Goal: Task Accomplishment & Management: Manage account settings

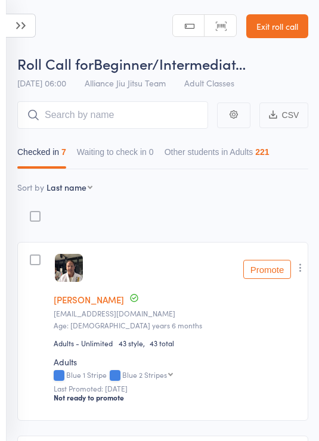
click at [15, 27] on icon at bounding box center [21, 26] width 30 height 24
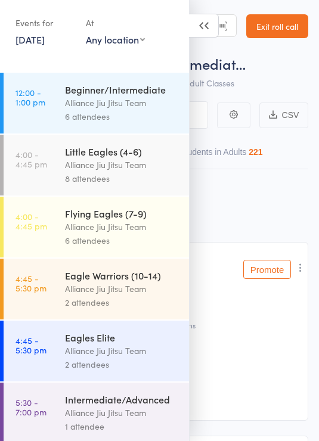
scroll to position [114, 0]
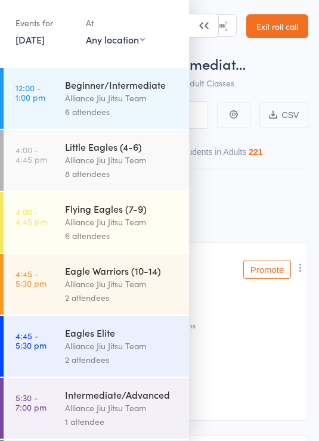
click at [154, 110] on div "6 attendees" at bounding box center [122, 112] width 114 height 14
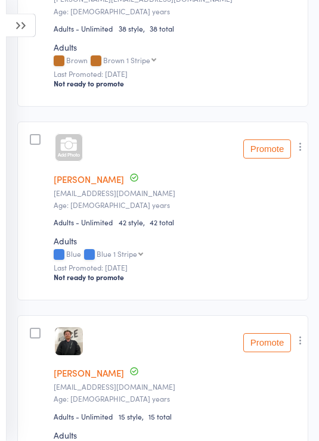
scroll to position [986, 0]
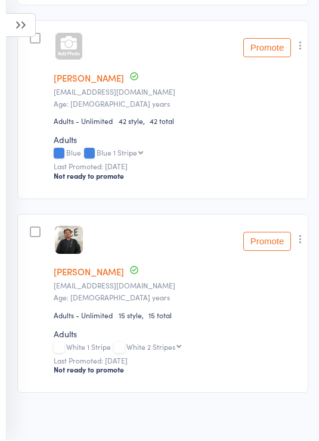
click at [15, 32] on icon at bounding box center [21, 26] width 30 height 24
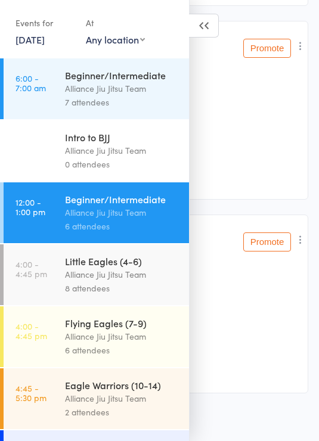
click at [152, 286] on div "8 attendees" at bounding box center [122, 288] width 114 height 14
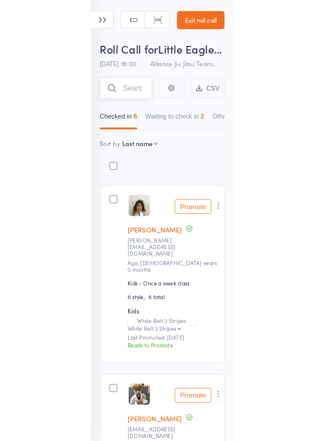
scroll to position [66, 0]
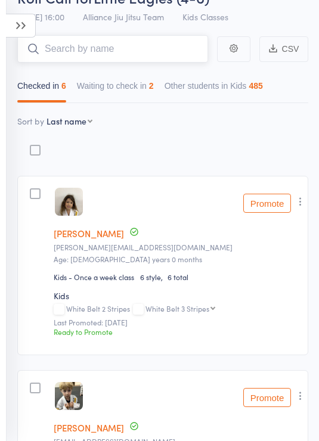
click at [144, 91] on button "Waiting to check in 2" at bounding box center [115, 88] width 77 height 27
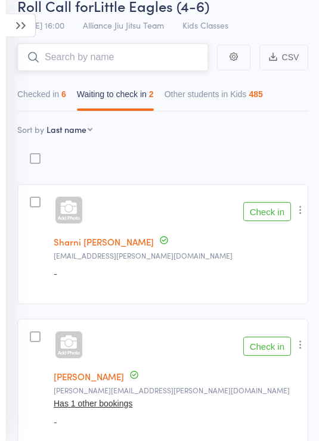
scroll to position [0, 0]
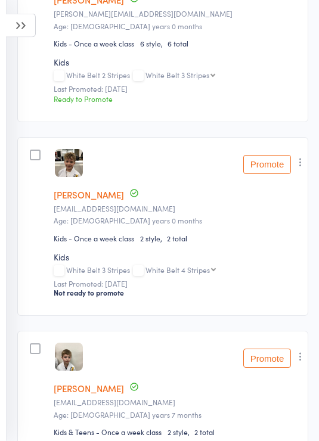
scroll to position [493, 0]
click at [304, 166] on icon "button" at bounding box center [300, 162] width 12 height 12
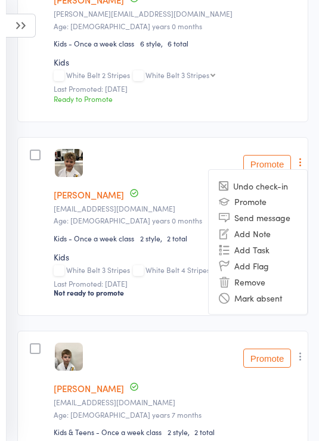
click at [254, 287] on li "Remove" at bounding box center [257, 281] width 98 height 16
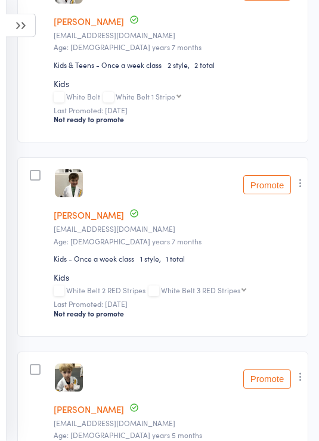
scroll to position [666, 0]
click at [304, 184] on icon "button" at bounding box center [300, 183] width 12 height 12
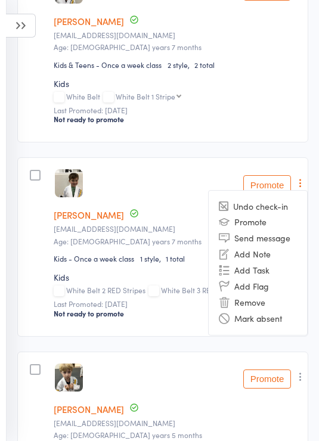
click at [253, 307] on li "Remove" at bounding box center [257, 302] width 98 height 16
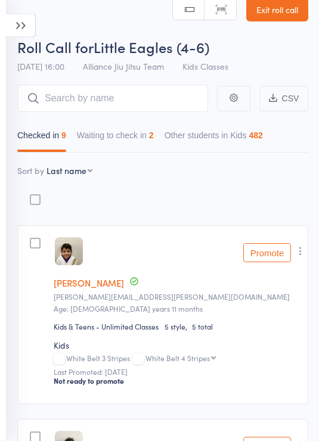
scroll to position [0, 0]
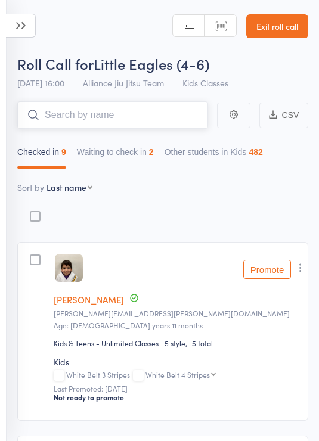
click at [107, 113] on input "search" at bounding box center [112, 114] width 191 height 27
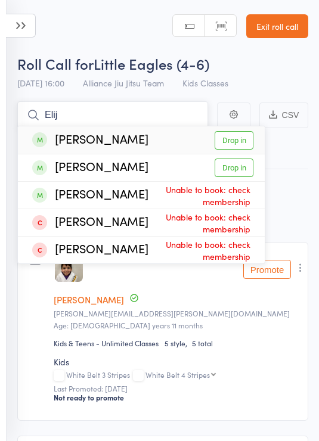
type input "Elij"
click at [245, 144] on link "Drop in" at bounding box center [233, 140] width 39 height 18
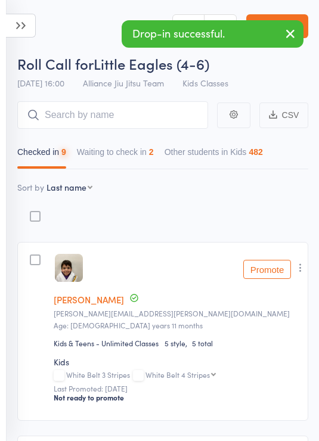
click at [24, 29] on icon at bounding box center [21, 26] width 30 height 24
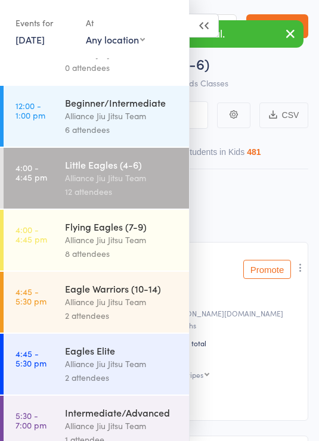
scroll to position [101, 0]
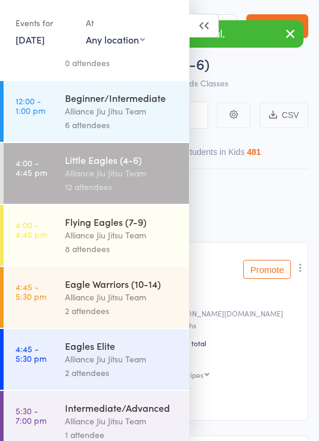
click at [139, 242] on div "Alliance Jiu Jitsu Team" at bounding box center [122, 235] width 114 height 14
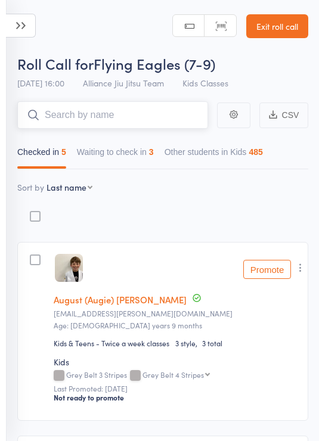
click at [124, 152] on button "Waiting to check in 3" at bounding box center [115, 154] width 77 height 27
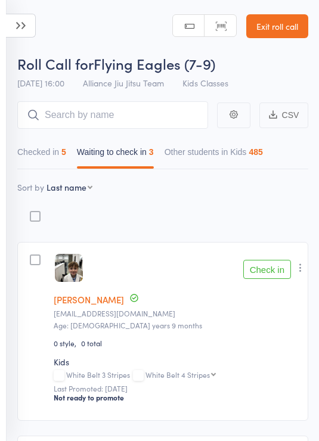
click at [28, 15] on icon at bounding box center [21, 26] width 30 height 24
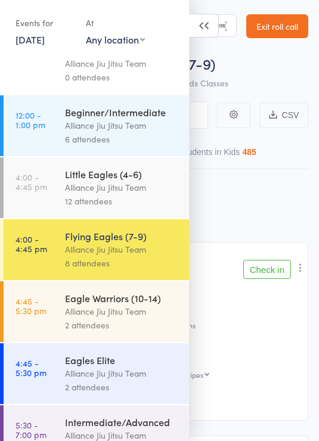
scroll to position [89, 0]
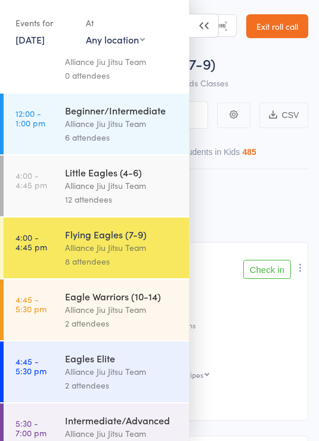
click at [122, 303] on div "Eagle Warriors (10-14)" at bounding box center [122, 295] width 114 height 13
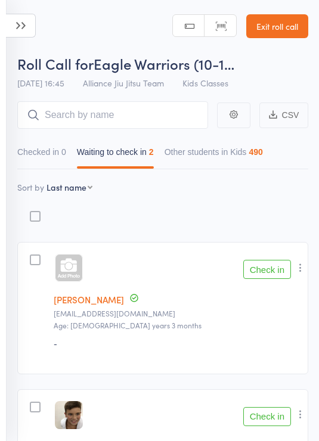
click at [26, 22] on icon at bounding box center [21, 26] width 30 height 24
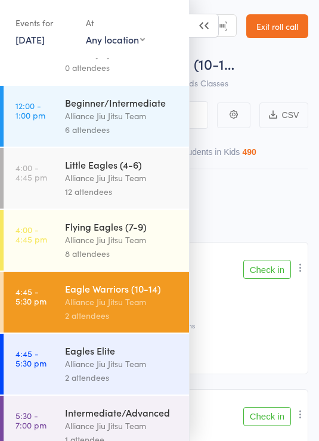
scroll to position [104, 0]
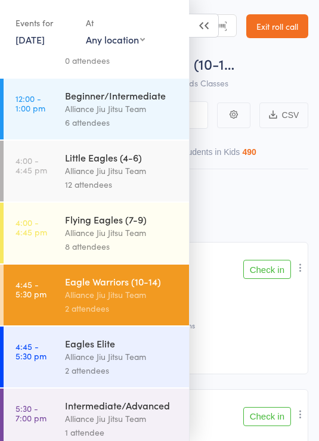
click at [135, 362] on div "Alliance Jiu Jitsu Team" at bounding box center [122, 357] width 114 height 14
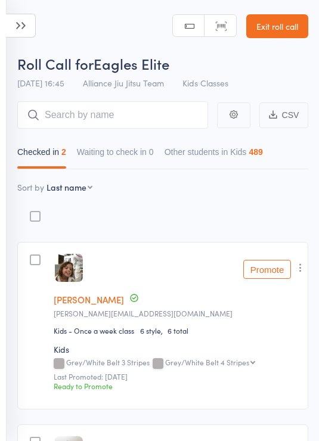
click at [305, 271] on icon "button" at bounding box center [300, 267] width 12 height 12
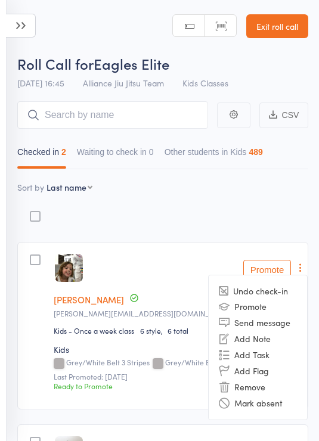
click at [248, 387] on li "Remove" at bounding box center [257, 387] width 98 height 16
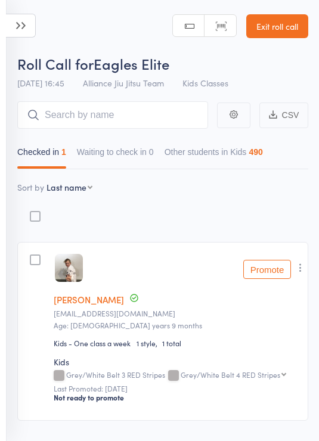
click at [300, 266] on icon "button" at bounding box center [300, 267] width 12 height 12
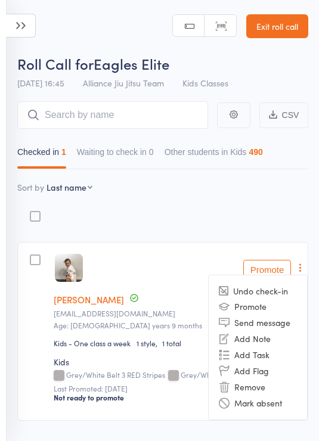
click at [257, 388] on li "Remove" at bounding box center [257, 387] width 98 height 16
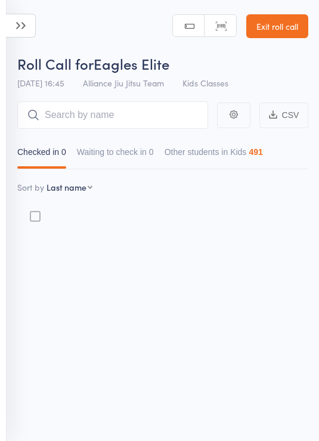
click at [20, 15] on icon at bounding box center [21, 26] width 30 height 24
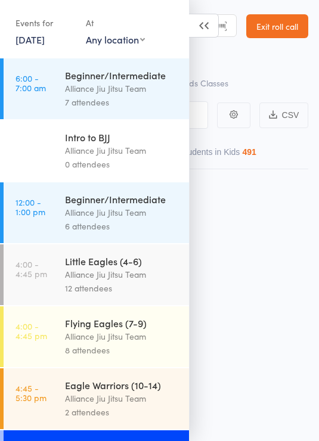
click at [138, 341] on div "Alliance Jiu Jitsu Team" at bounding box center [122, 336] width 114 height 14
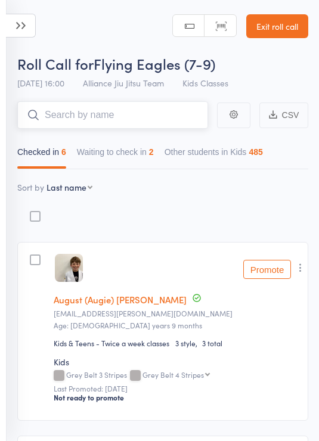
click at [104, 107] on input "search" at bounding box center [112, 114] width 191 height 27
click at [27, 32] on icon at bounding box center [21, 26] width 30 height 24
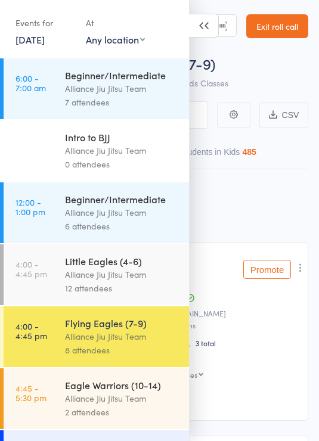
click at [151, 267] on div "Little Eagles (4-6)" at bounding box center [122, 260] width 114 height 13
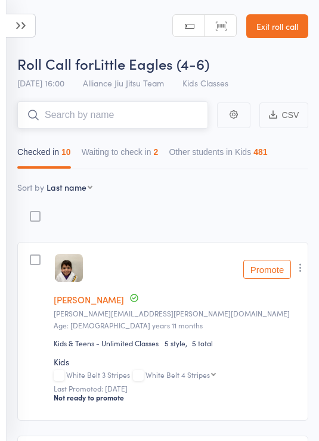
click at [147, 116] on input "search" at bounding box center [112, 114] width 191 height 27
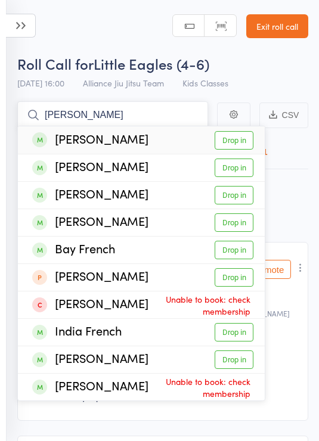
type input "Frey"
click at [245, 149] on link "Drop in" at bounding box center [233, 140] width 39 height 18
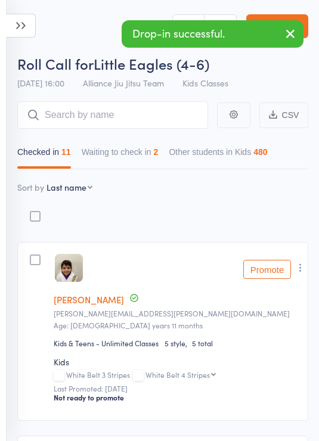
click at [84, 27] on header "Roll Call for Little Eagles (4-6) [DATE] 16:00 Alliance Jiu Jitsu Team Kids Cla…" at bounding box center [159, 47] width 319 height 95
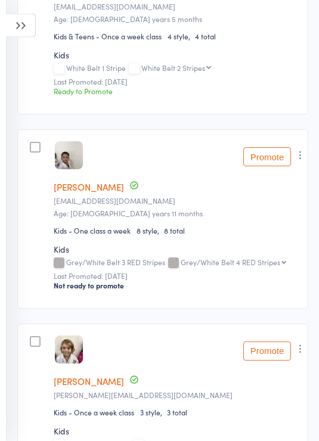
click at [299, 161] on icon "button" at bounding box center [300, 155] width 12 height 12
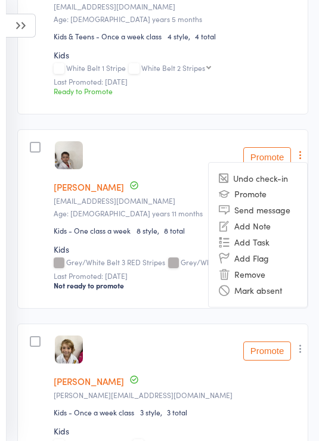
click at [256, 281] on li "Remove" at bounding box center [257, 274] width 98 height 16
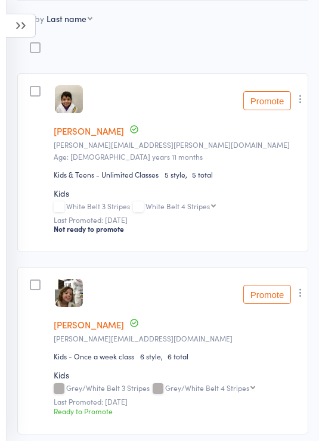
scroll to position [0, 0]
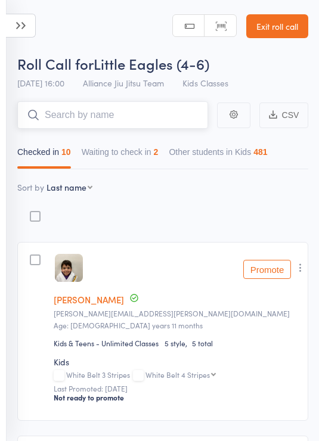
click at [117, 103] on input "search" at bounding box center [112, 114] width 191 height 27
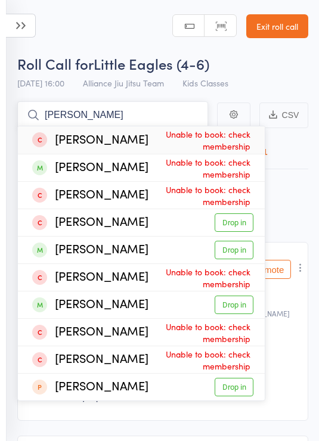
type input "J"
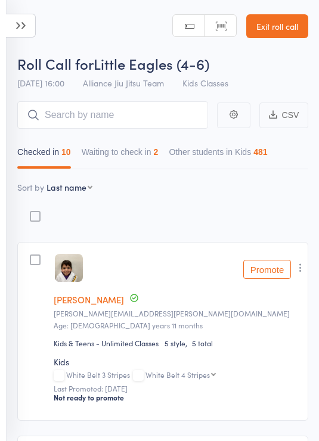
click at [121, 17] on header "Roll Call for Little Eagles (4-6) [DATE] 16:00 Alliance Jiu Jitsu Team Kids Cla…" at bounding box center [159, 47] width 319 height 95
click at [136, 117] on input "search" at bounding box center [112, 114] width 191 height 27
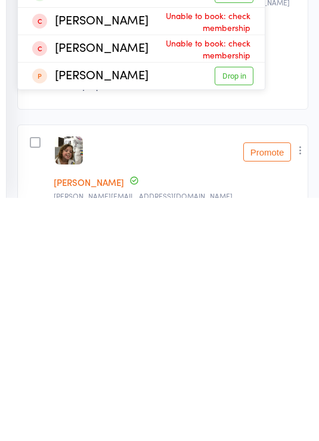
scroll to position [8, 0]
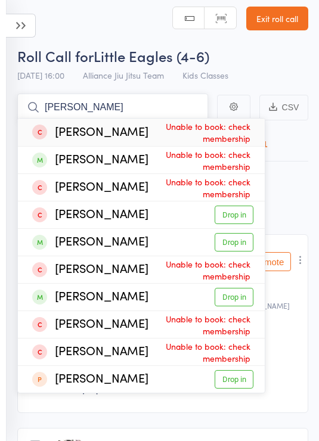
type input "J"
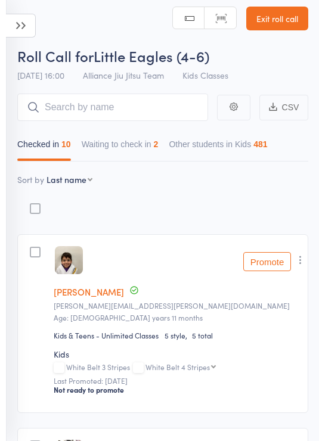
click at [124, 33] on header "Roll Call for Little Eagles (4-6) 13 Aug 16:00 Alliance Jiu Jitsu Team Kids Cla…" at bounding box center [159, 39] width 319 height 95
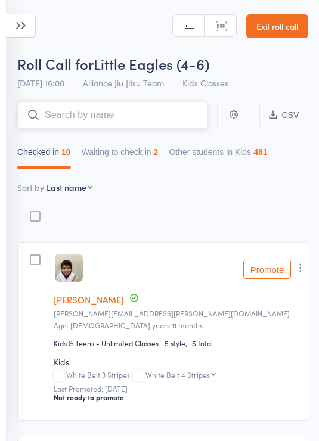
click at [148, 149] on button "Waiting to check in 2" at bounding box center [120, 154] width 77 height 27
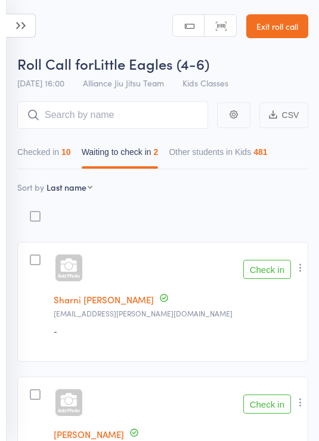
click at [22, 30] on icon at bounding box center [21, 26] width 30 height 24
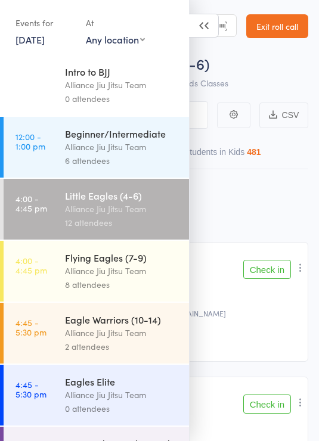
scroll to position [83, 0]
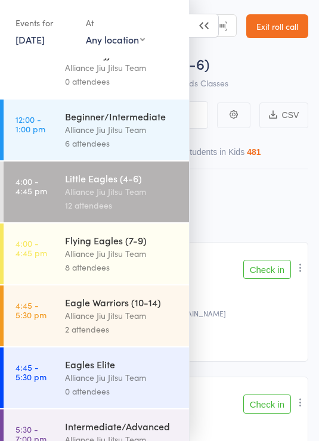
click at [123, 247] on div "Flying Eagles (7-9)" at bounding box center [122, 239] width 114 height 13
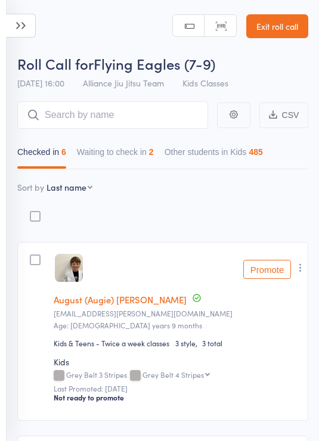
click at [139, 154] on button "Waiting to check in 2" at bounding box center [115, 154] width 77 height 27
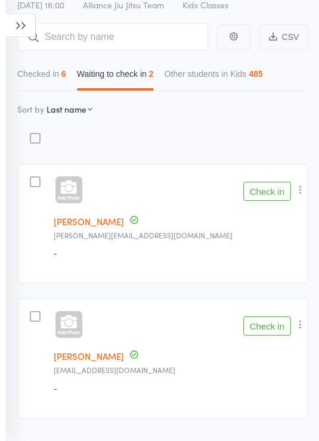
scroll to position [82, 0]
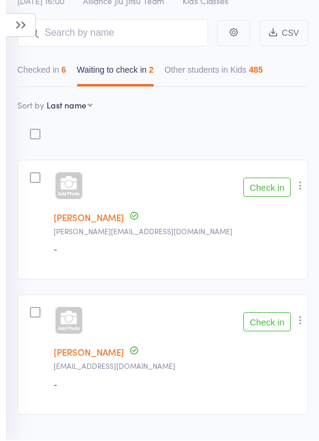
click at [19, 27] on icon at bounding box center [21, 26] width 30 height 24
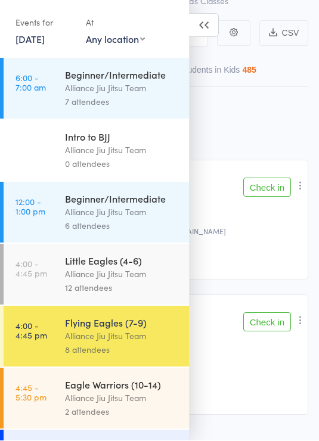
scroll to position [82, 0]
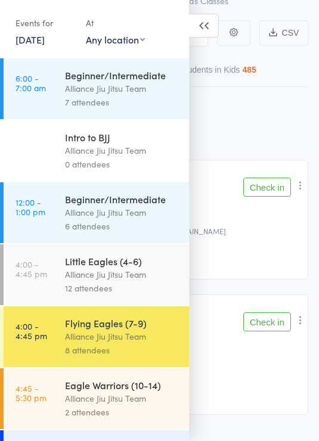
click at [136, 267] on div "Little Eagles (4-6)" at bounding box center [122, 260] width 114 height 13
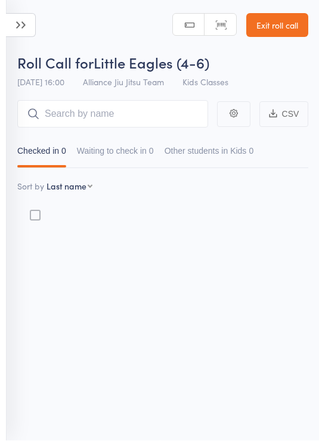
scroll to position [8, 0]
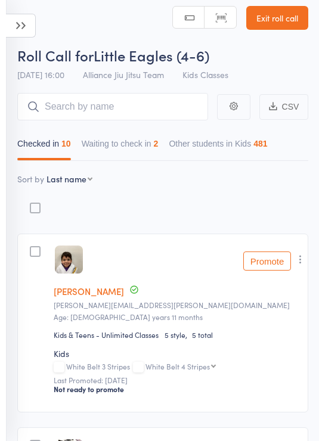
click at [134, 107] on input "search" at bounding box center [112, 106] width 191 height 27
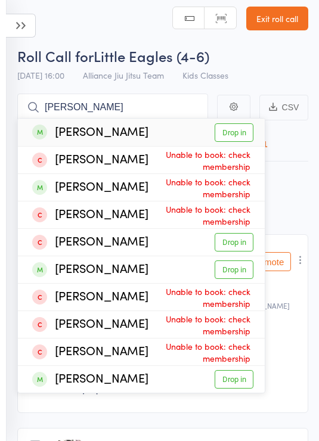
type input "Jack cli"
click at [234, 135] on link "Drop in" at bounding box center [233, 132] width 39 height 18
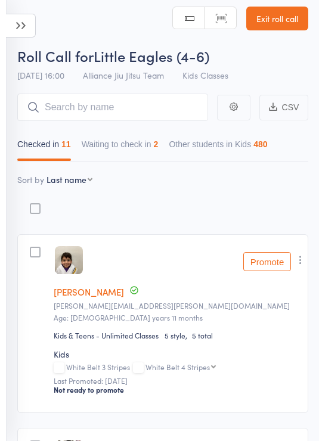
click at [80, 15] on header "Roll Call for Little Eagles (4-6) [DATE] 16:00 Alliance Jiu Jitsu Team Kids Cla…" at bounding box center [159, 39] width 319 height 95
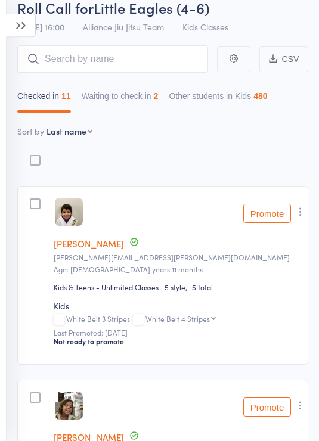
scroll to position [0, 0]
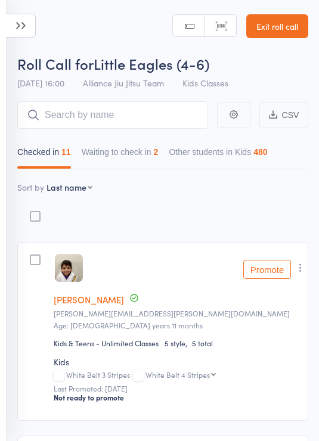
click at [86, 189] on select "First name Last name Birthday [DATE]? Behind on payments? Check in time Next pa…" at bounding box center [69, 187] width 46 height 12
select select "9"
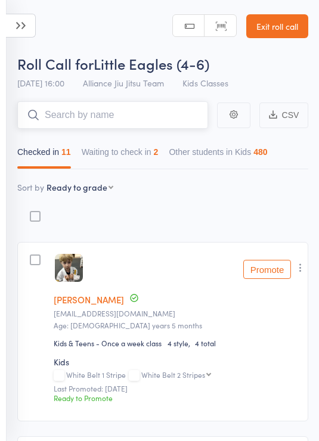
click at [158, 108] on input "search" at bounding box center [112, 114] width 191 height 27
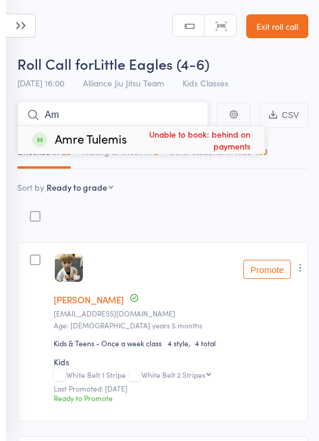
type input "A"
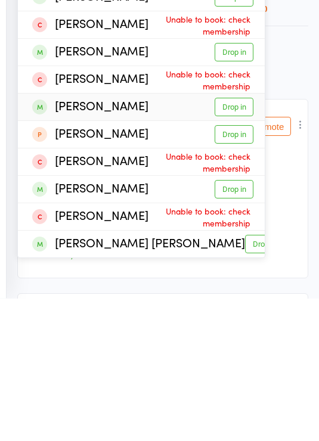
type input "Will"
click at [238, 241] on link "Drop in" at bounding box center [233, 250] width 39 height 18
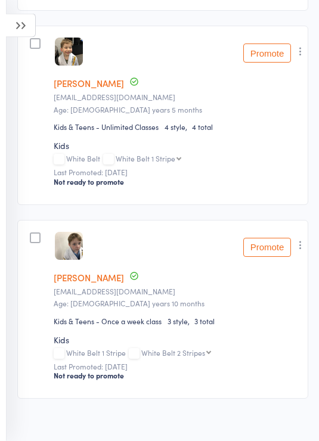
scroll to position [2326, 0]
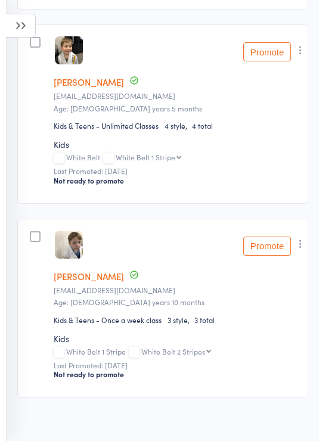
click at [301, 250] on icon "button" at bounding box center [300, 244] width 12 height 12
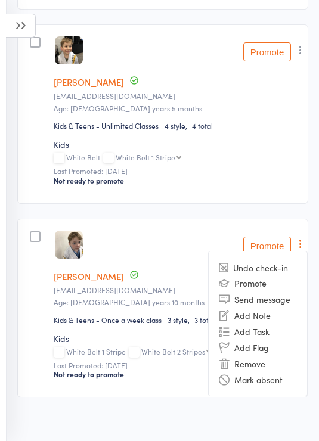
click at [255, 371] on li "Remove" at bounding box center [257, 363] width 98 height 16
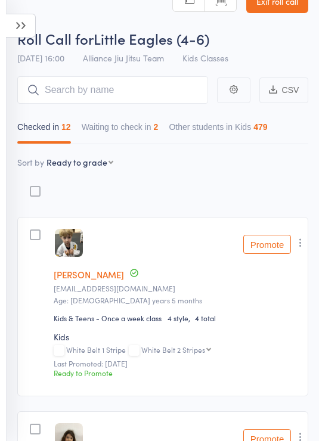
scroll to position [0, 0]
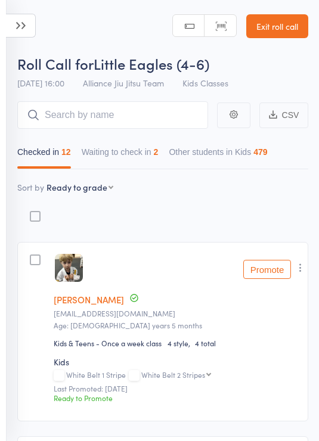
click at [134, 148] on button "Waiting to check in 2" at bounding box center [120, 154] width 77 height 27
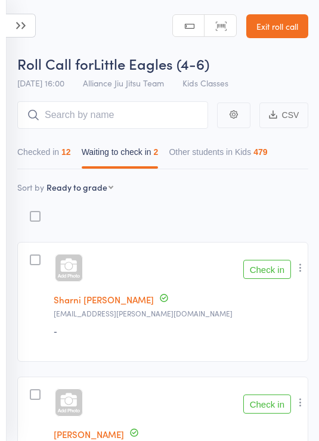
click at [60, 157] on button "Checked in 12" at bounding box center [44, 154] width 54 height 27
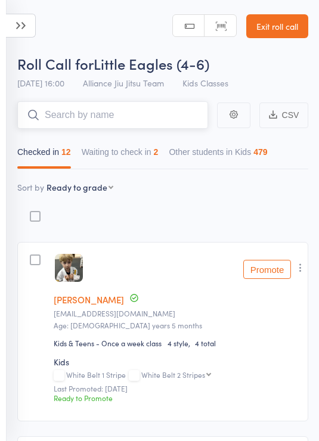
click at [139, 111] on input "search" at bounding box center [112, 114] width 191 height 27
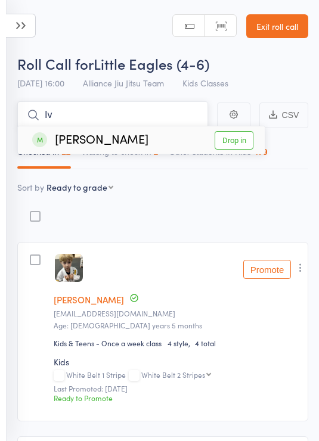
type input "I"
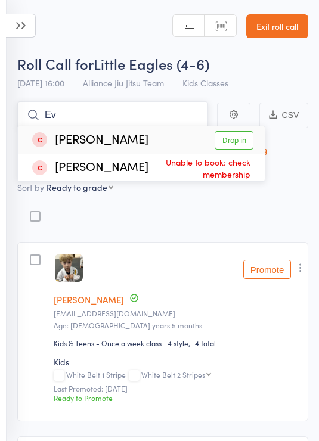
type input "E"
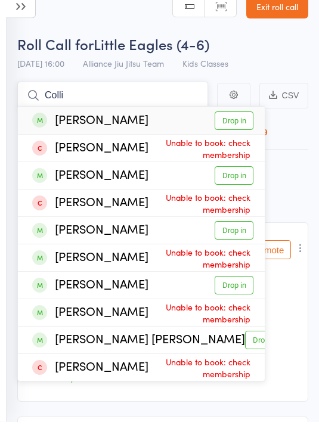
type input "Colli"
click at [236, 131] on link "Drop in" at bounding box center [233, 140] width 39 height 18
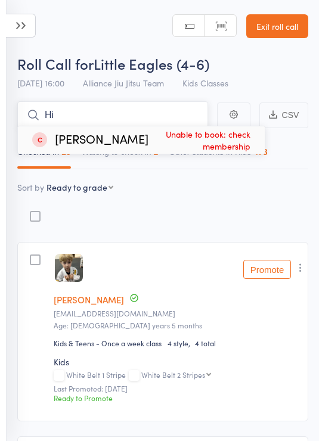
type input "H"
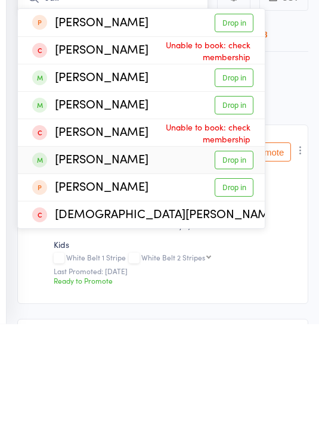
type input "Juli"
click at [239, 268] on link "Drop in" at bounding box center [233, 277] width 39 height 18
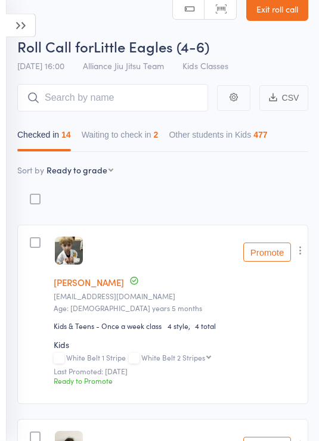
scroll to position [1, 0]
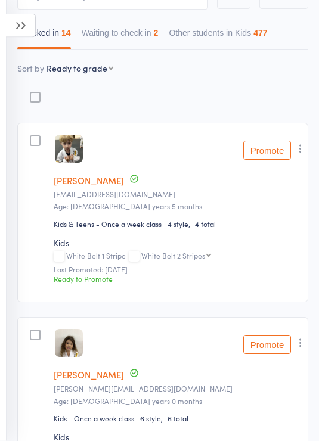
scroll to position [0, 0]
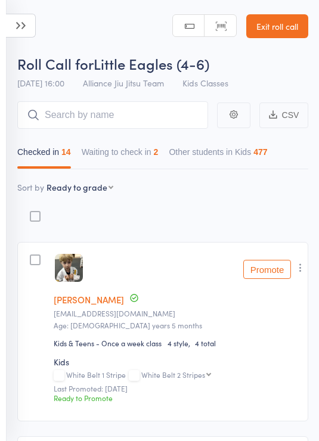
click at [138, 155] on button "Waiting to check in 2" at bounding box center [120, 154] width 77 height 27
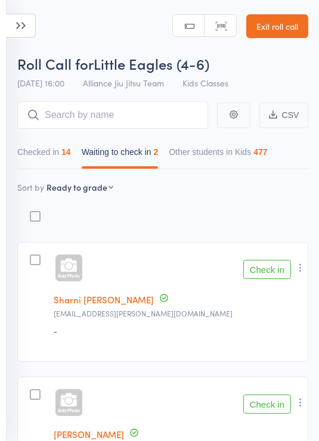
click at [247, 152] on button "Other students in Kids 477" at bounding box center [218, 154] width 98 height 27
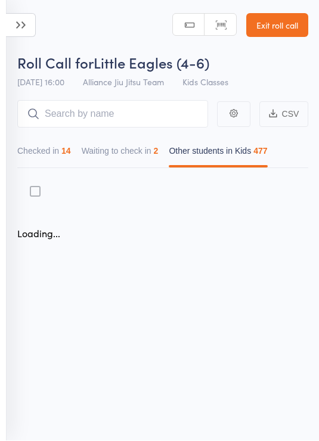
scroll to position [8, 0]
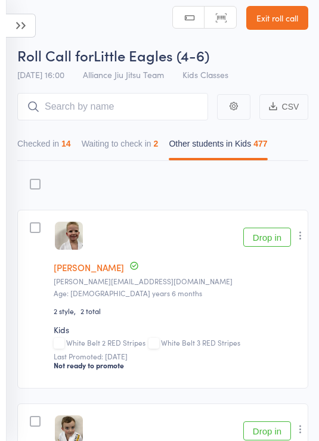
click at [71, 147] on div "14" at bounding box center [66, 144] width 10 height 10
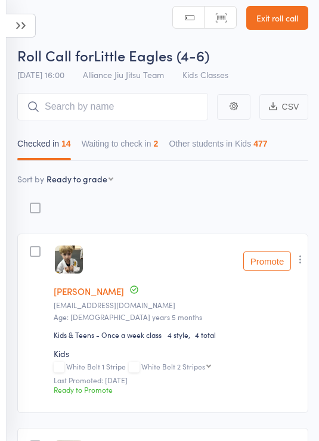
click at [26, 33] on icon at bounding box center [21, 26] width 30 height 24
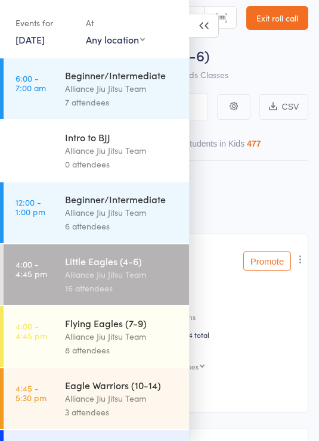
click at [130, 341] on div "Alliance Jiu Jitsu Team" at bounding box center [122, 336] width 114 height 14
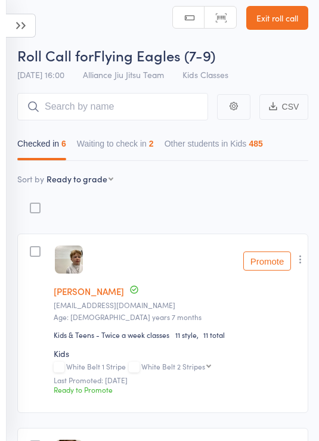
click at [154, 148] on div "2" at bounding box center [151, 144] width 5 height 10
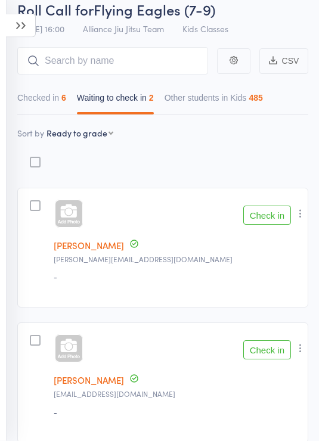
scroll to position [45, 0]
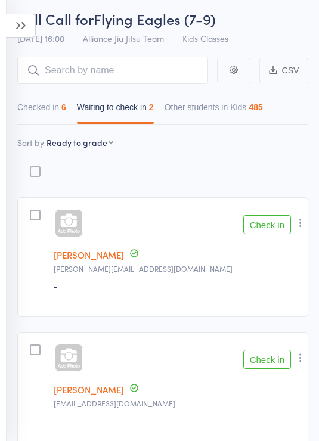
click at [57, 107] on button "Checked in 6" at bounding box center [41, 109] width 49 height 27
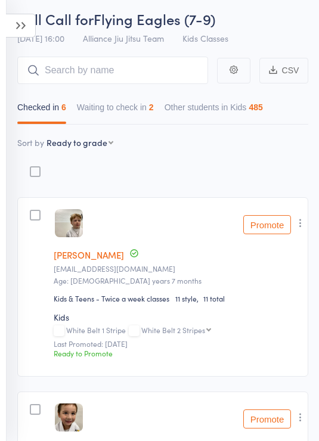
click at [86, 144] on select "First name Last name Birthday [DATE]? Behind on payments? Check in time Next pa…" at bounding box center [79, 142] width 67 height 12
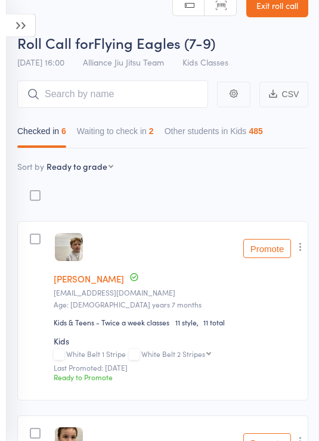
scroll to position [0, 0]
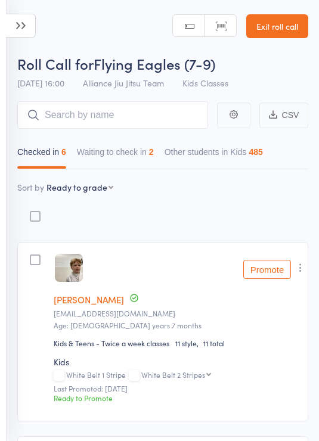
click at [96, 192] on select "First name Last name Birthday [DATE]? Behind on payments? Check in time Next pa…" at bounding box center [79, 187] width 67 height 12
select select "10"
click at [146, 113] on input "search" at bounding box center [112, 114] width 191 height 27
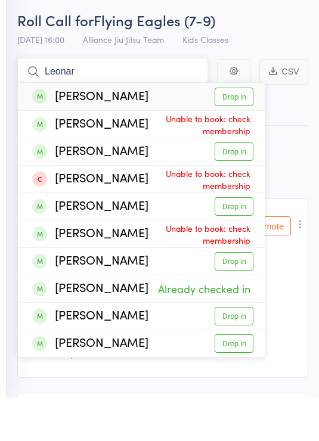
type input "Leonar"
click at [232, 131] on link "Drop in" at bounding box center [233, 140] width 39 height 18
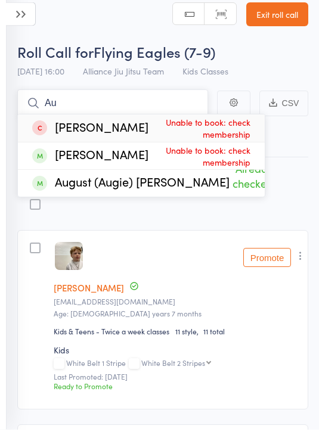
type input "A"
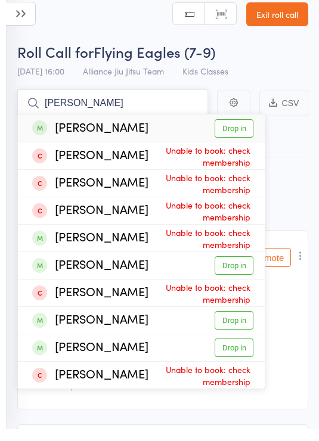
type input "Morgan"
click at [239, 131] on link "Drop in" at bounding box center [233, 140] width 39 height 18
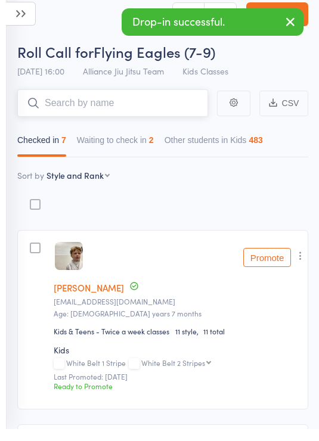
type input "R"
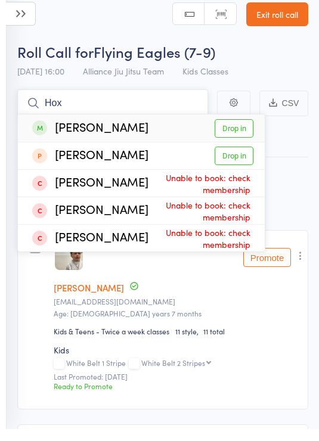
type input "Hox"
click at [238, 131] on link "Drop in" at bounding box center [233, 140] width 39 height 18
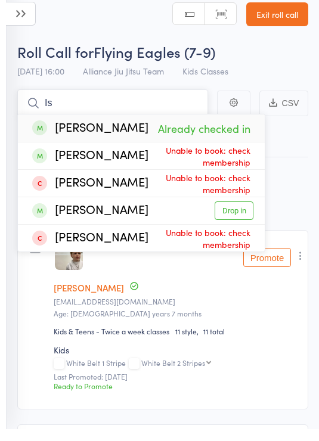
type input "I"
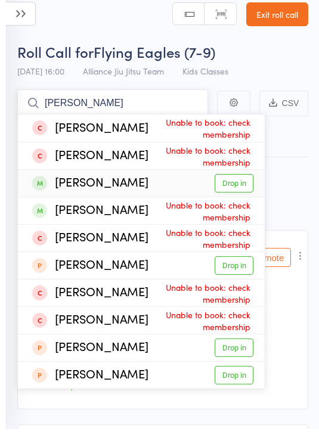
type input "Zander"
click at [236, 186] on link "Drop in" at bounding box center [233, 195] width 39 height 18
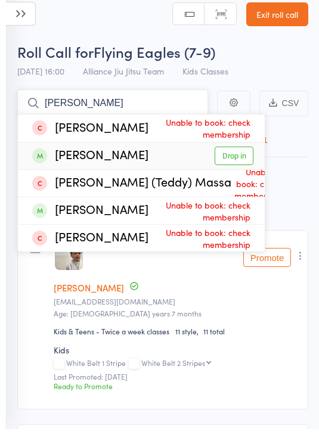
type input "Tedd"
click at [238, 158] on link "Drop in" at bounding box center [233, 167] width 39 height 18
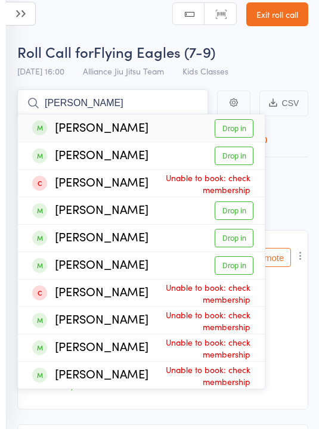
type input "Cora"
click at [236, 131] on link "Drop in" at bounding box center [233, 140] width 39 height 18
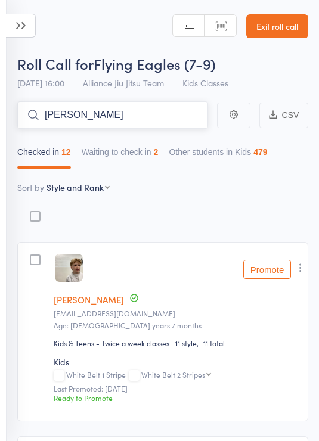
click at [157, 112] on input "Henri" at bounding box center [112, 114] width 191 height 27
click at [134, 110] on input "Henr" at bounding box center [112, 114] width 191 height 27
type input "Henr"
click at [290, 67] on div "Roll Call for Flying Eagles (7-9)" at bounding box center [162, 64] width 291 height 20
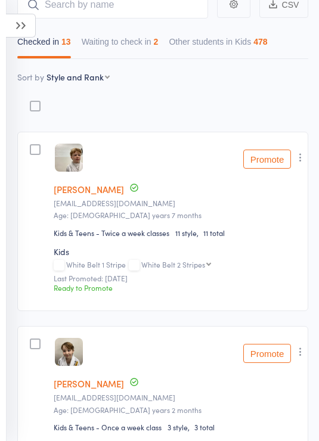
scroll to position [108, 0]
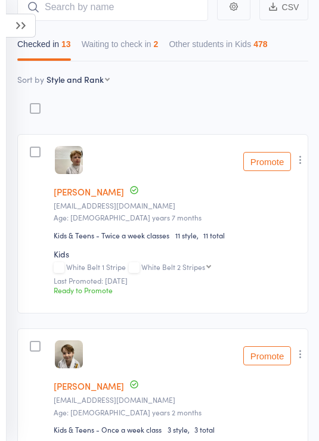
click at [97, 81] on select "First name Last name Birthday [DATE]? Behind on payments? Check in time Next pa…" at bounding box center [77, 79] width 63 height 12
select select "9"
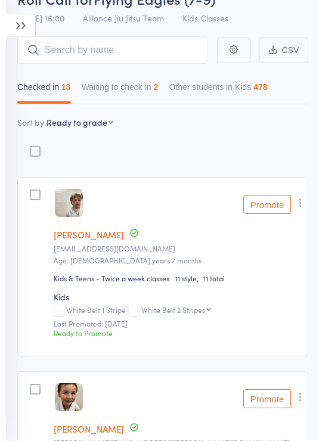
scroll to position [65, 0]
click at [267, 210] on button "Promote" at bounding box center [267, 204] width 48 height 19
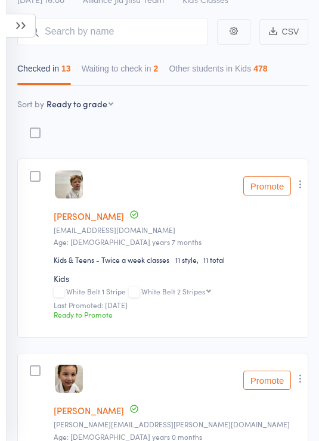
click at [268, 183] on button "Promote" at bounding box center [267, 185] width 48 height 19
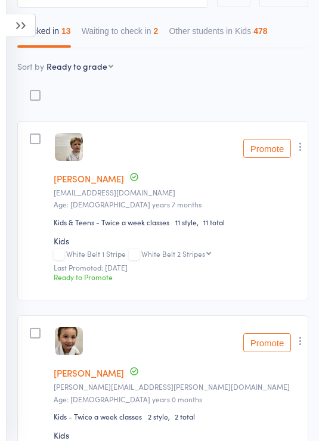
scroll to position [121, 0]
click at [270, 154] on button "Promote" at bounding box center [267, 148] width 48 height 19
click at [269, 145] on button "Promote" at bounding box center [267, 148] width 48 height 19
click at [143, 32] on button "Waiting to check in 2" at bounding box center [120, 33] width 77 height 27
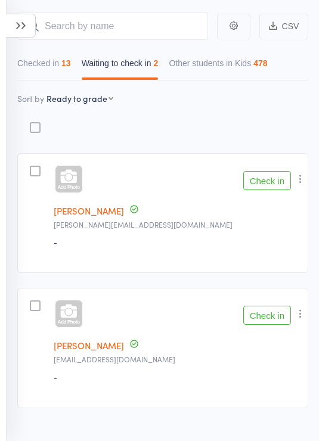
click at [49, 65] on button "Checked in 13" at bounding box center [44, 65] width 54 height 27
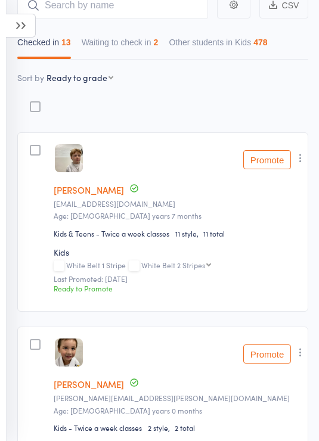
scroll to position [119, 0]
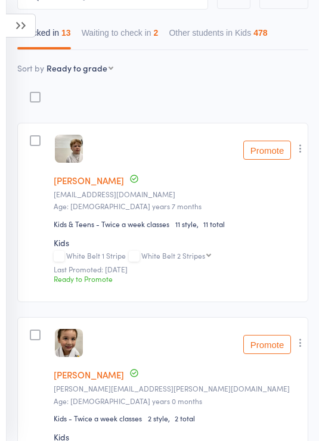
click at [277, 154] on button "Promote" at bounding box center [267, 150] width 48 height 19
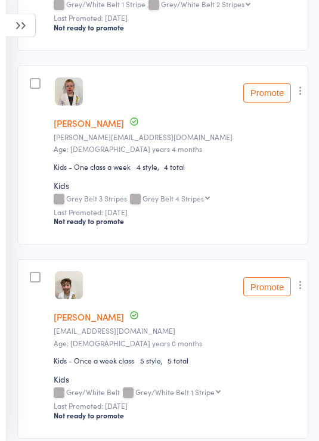
scroll to position [565, 0]
click at [304, 374] on member-row "edit [PERSON_NAME] [EMAIL_ADDRESS][DOMAIN_NAME] Age: [DEMOGRAPHIC_DATA] years 0…" at bounding box center [162, 348] width 291 height 179
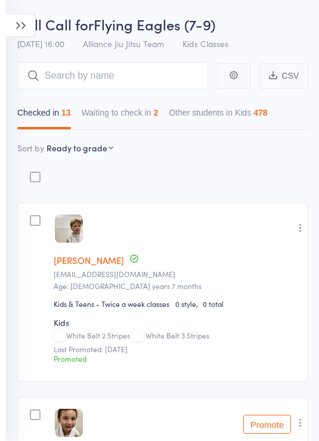
click at [24, 18] on icon at bounding box center [21, 26] width 30 height 24
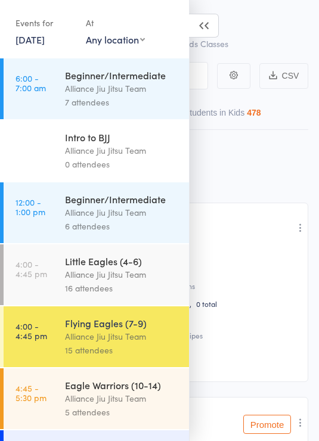
click at [138, 281] on div "Alliance Jiu Jitsu Team" at bounding box center [122, 274] width 114 height 14
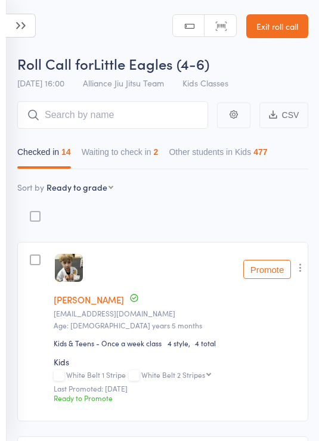
click at [148, 105] on input "search" at bounding box center [112, 114] width 191 height 27
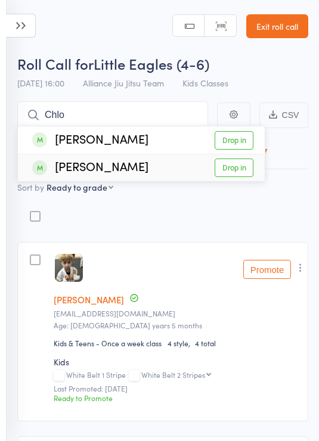
type input "Chlo"
click at [241, 168] on link "Drop in" at bounding box center [233, 167] width 39 height 18
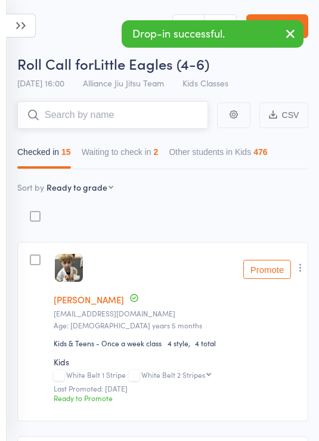
click at [127, 114] on input "search" at bounding box center [112, 114] width 191 height 27
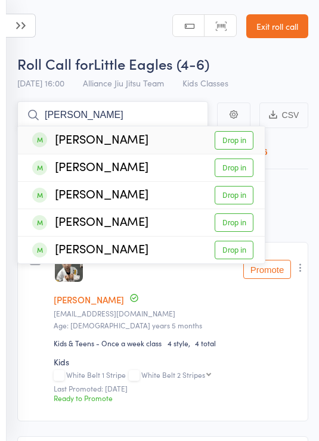
type input "Lilia"
click at [240, 138] on link "Drop in" at bounding box center [233, 140] width 39 height 18
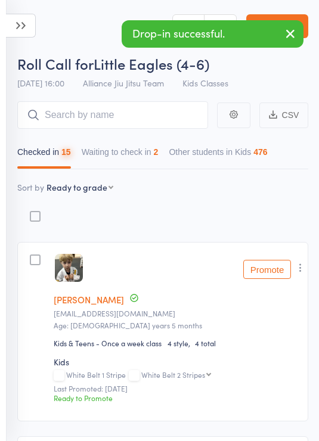
click at [76, 33] on header "Roll Call for Little Eagles (4-6) 13 Aug 16:00 Alliance Jiu Jitsu Team Kids Cla…" at bounding box center [159, 47] width 319 height 95
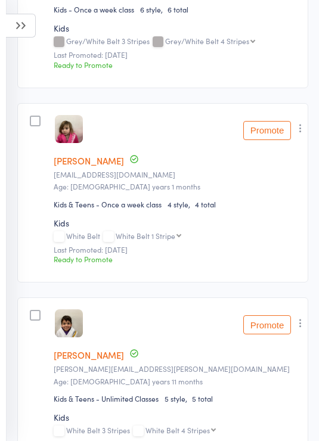
scroll to position [695, 0]
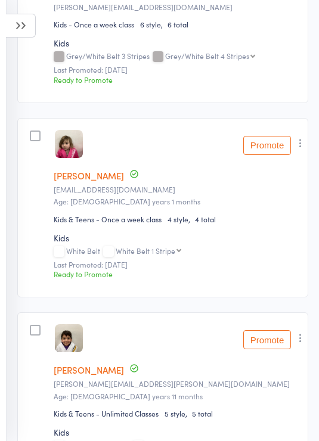
click at [269, 148] on button "Promote" at bounding box center [267, 145] width 48 height 19
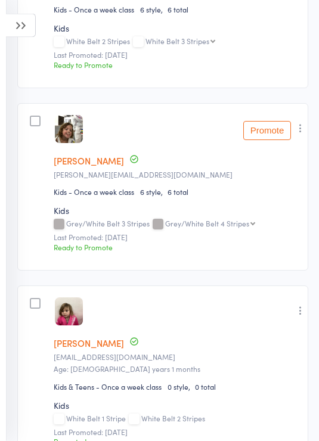
scroll to position [528, 0]
click at [266, 133] on button "Promote" at bounding box center [267, 130] width 48 height 19
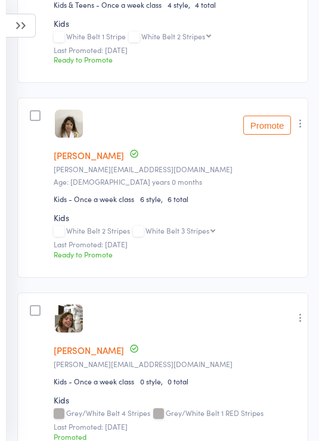
scroll to position [303, 0]
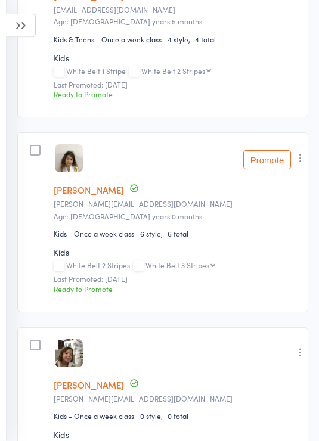
click at [266, 159] on button "Promote" at bounding box center [267, 160] width 48 height 19
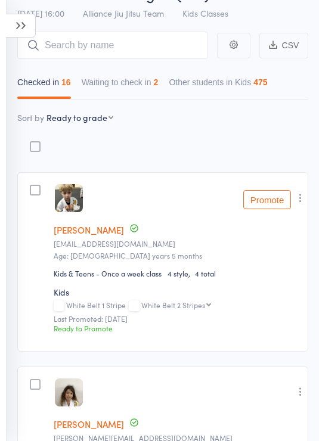
scroll to position [66, 0]
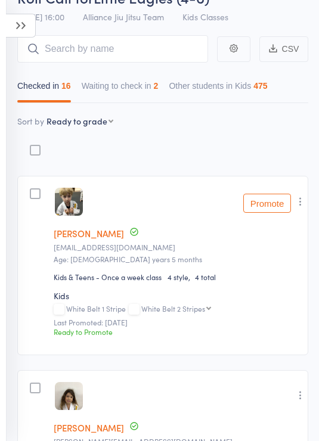
click at [270, 202] on button "Promote" at bounding box center [267, 203] width 48 height 19
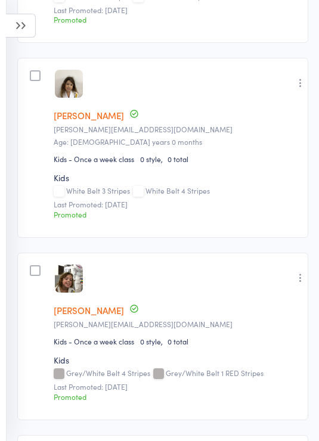
scroll to position [376, 0]
